Goal: Information Seeking & Learning: Understand process/instructions

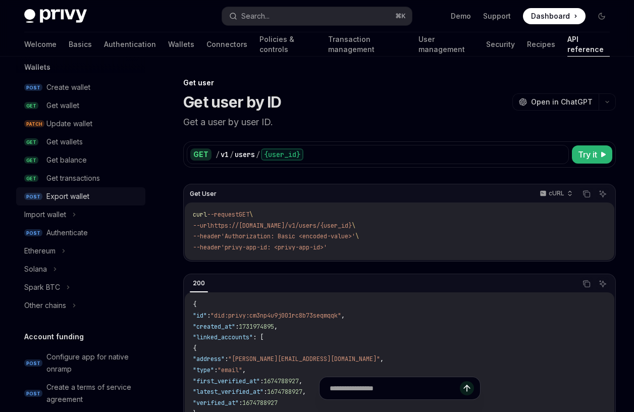
scroll to position [104, 0]
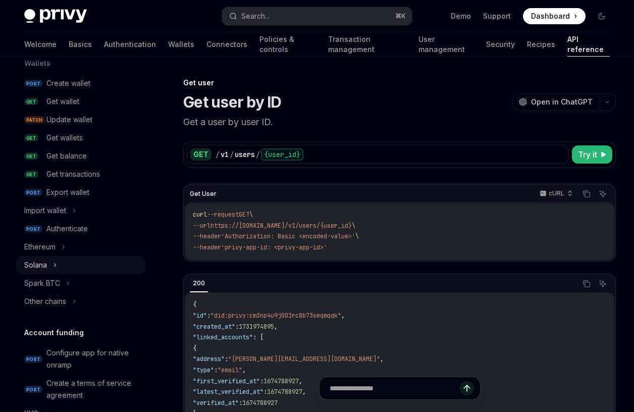
click at [88, 258] on div "Solana" at bounding box center [80, 265] width 129 height 18
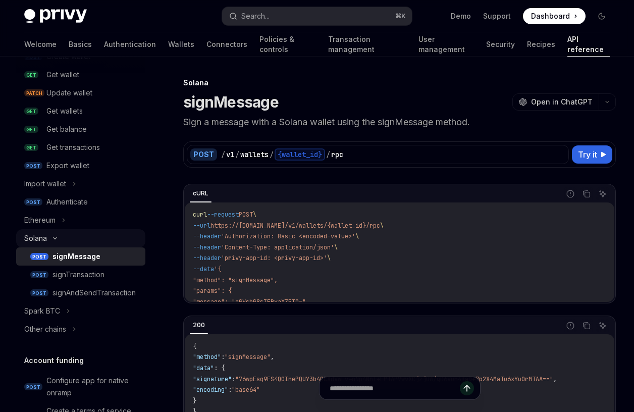
scroll to position [137, 0]
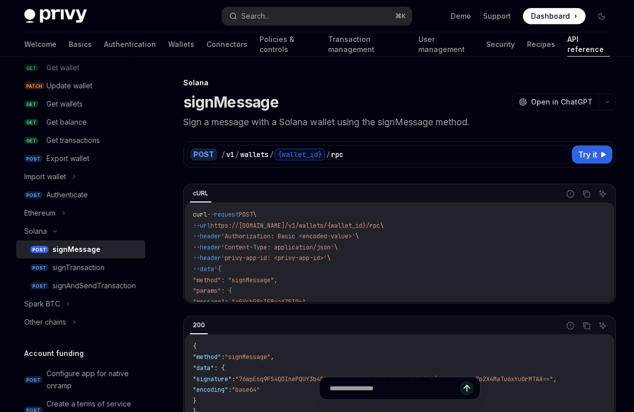
click at [90, 252] on div "signMessage" at bounding box center [77, 249] width 48 height 12
click at [304, 254] on span "'privy-app-id: <privy-app-id>'" at bounding box center [274, 258] width 106 height 8
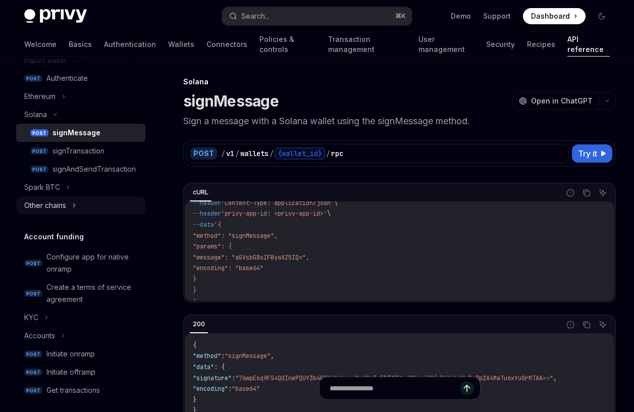
scroll to position [255, 0]
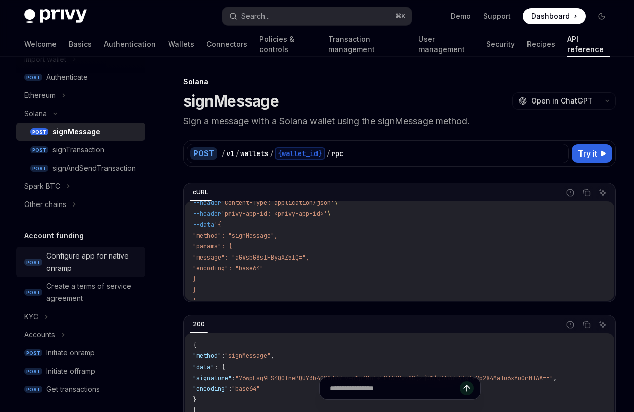
click at [83, 259] on div "Configure app for native onramp" at bounding box center [92, 262] width 93 height 24
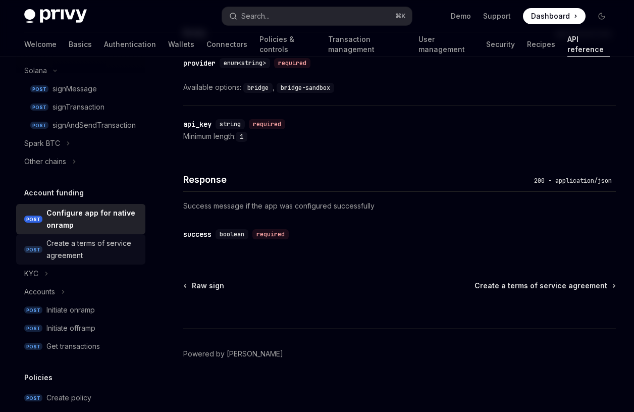
scroll to position [307, 0]
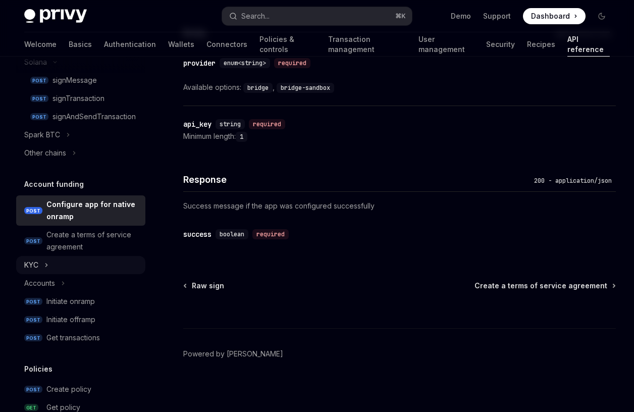
click at [49, 268] on div "KYC" at bounding box center [80, 265] width 129 height 18
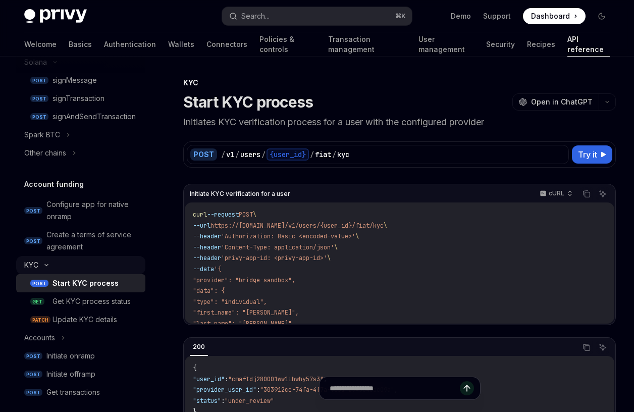
click at [48, 262] on div "KYC" at bounding box center [80, 265] width 129 height 18
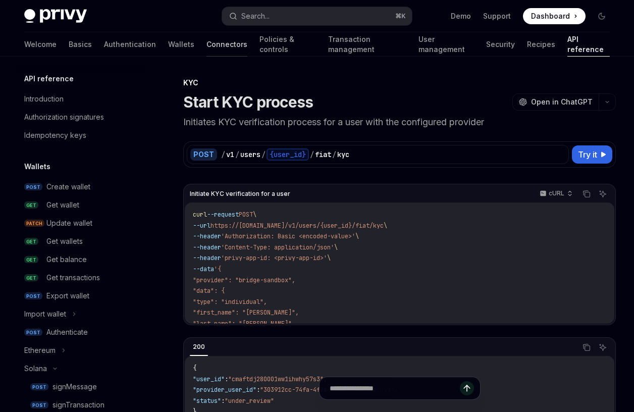
click at [207, 44] on link "Connectors" at bounding box center [227, 44] width 41 height 24
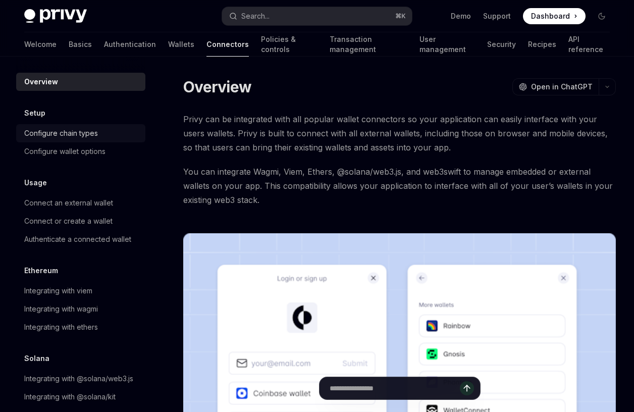
click at [91, 135] on div "Configure chain types" at bounding box center [61, 133] width 74 height 12
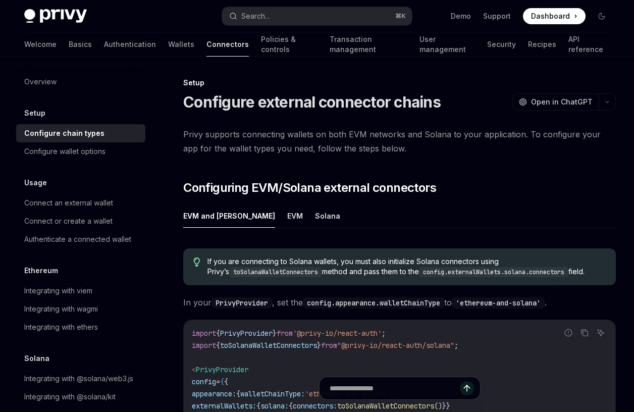
type textarea "*"
